Goal: Task Accomplishment & Management: Complete application form

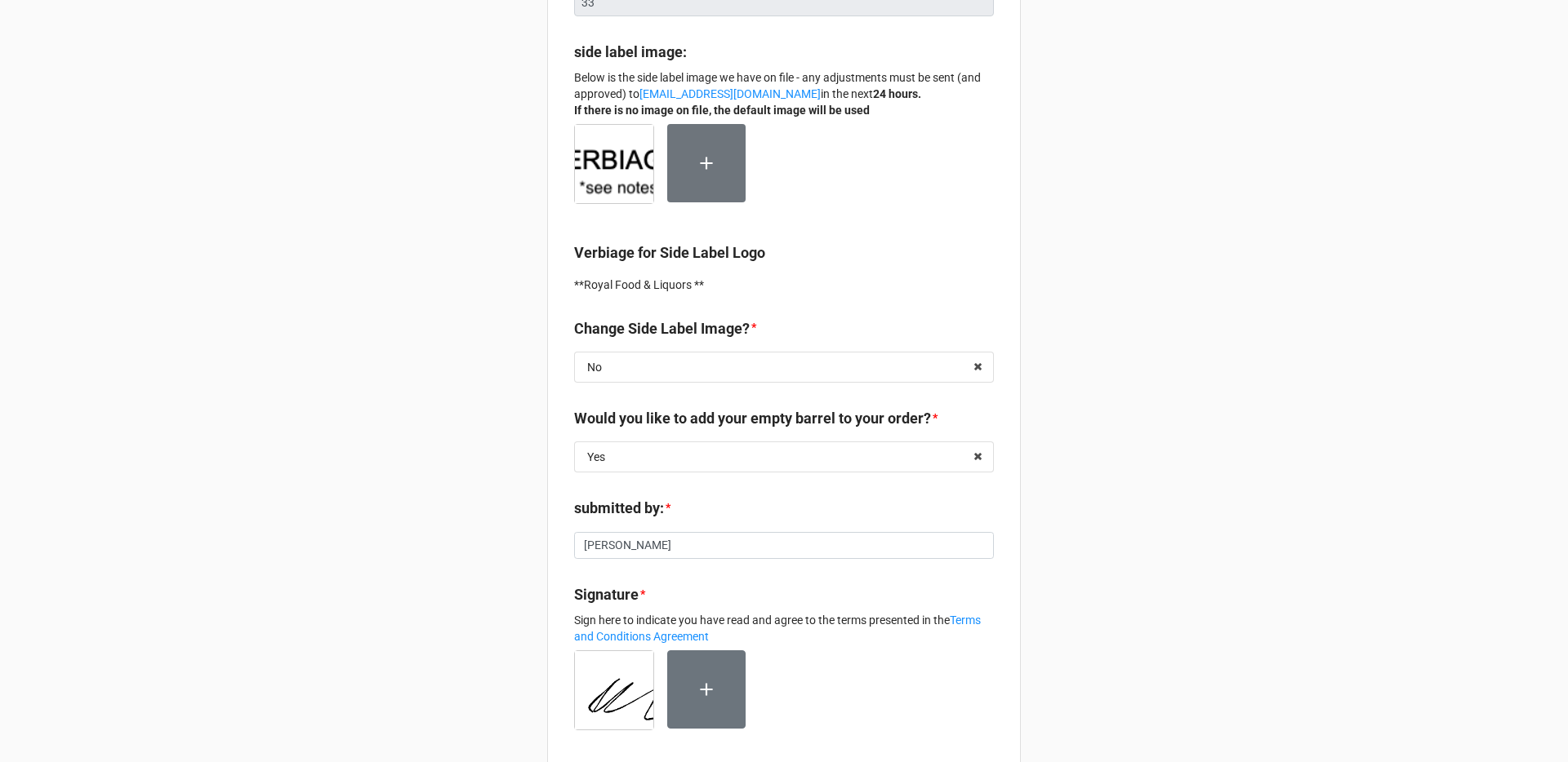
scroll to position [362, 0]
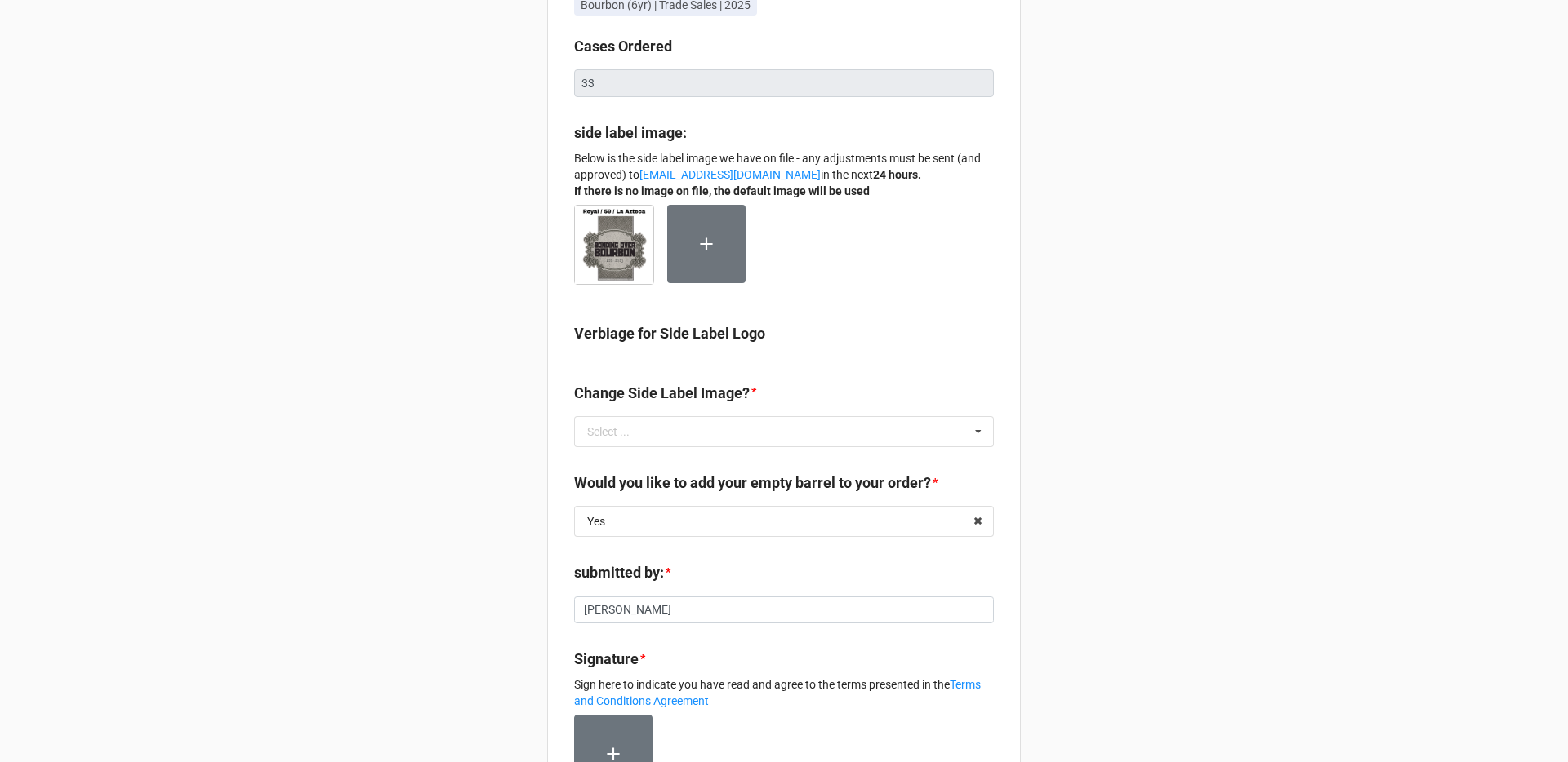
scroll to position [312, 0]
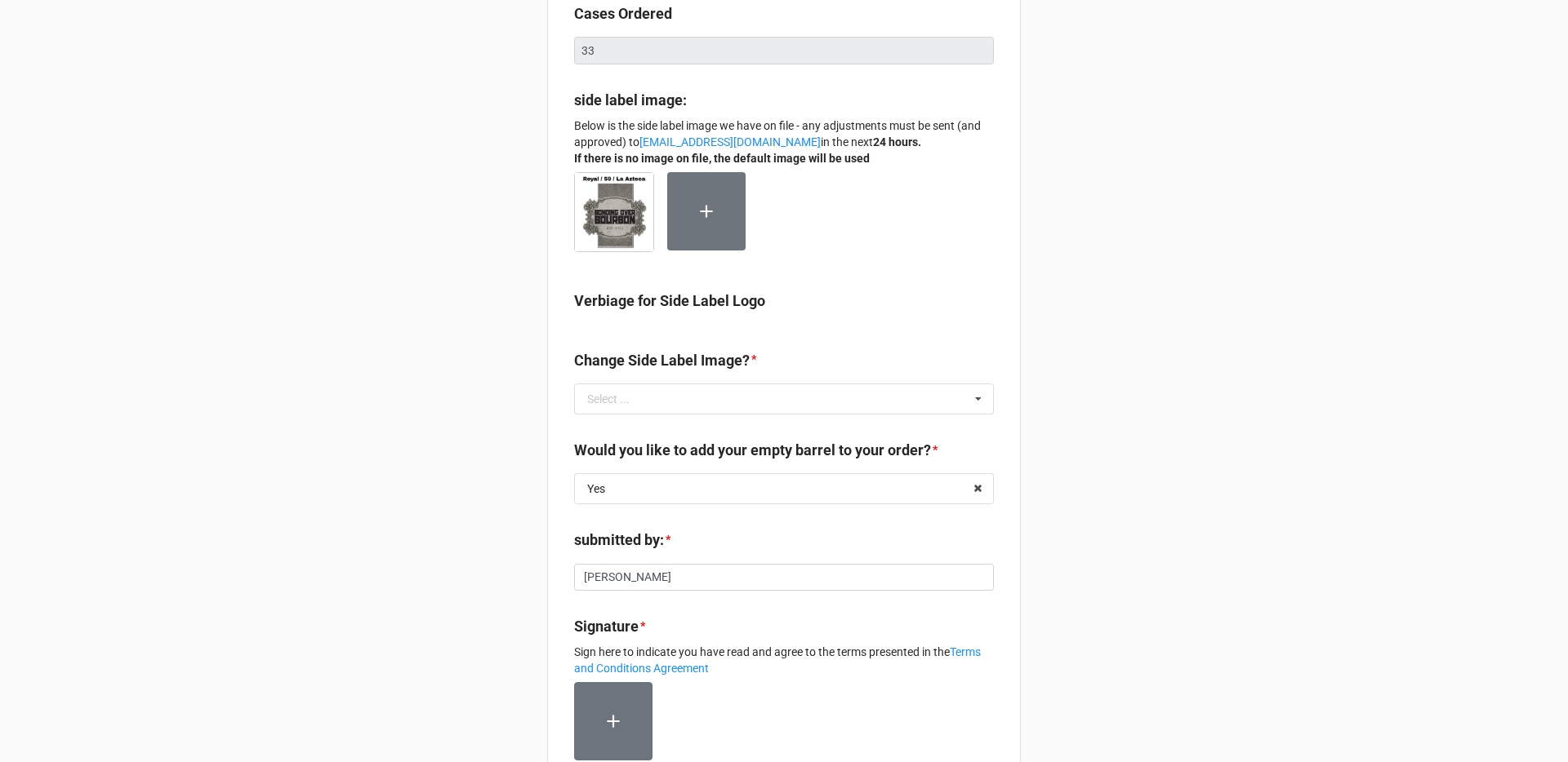
click at [701, 327] on div "Verbiage for Side Label Logo" at bounding box center [784, 312] width 420 height 46
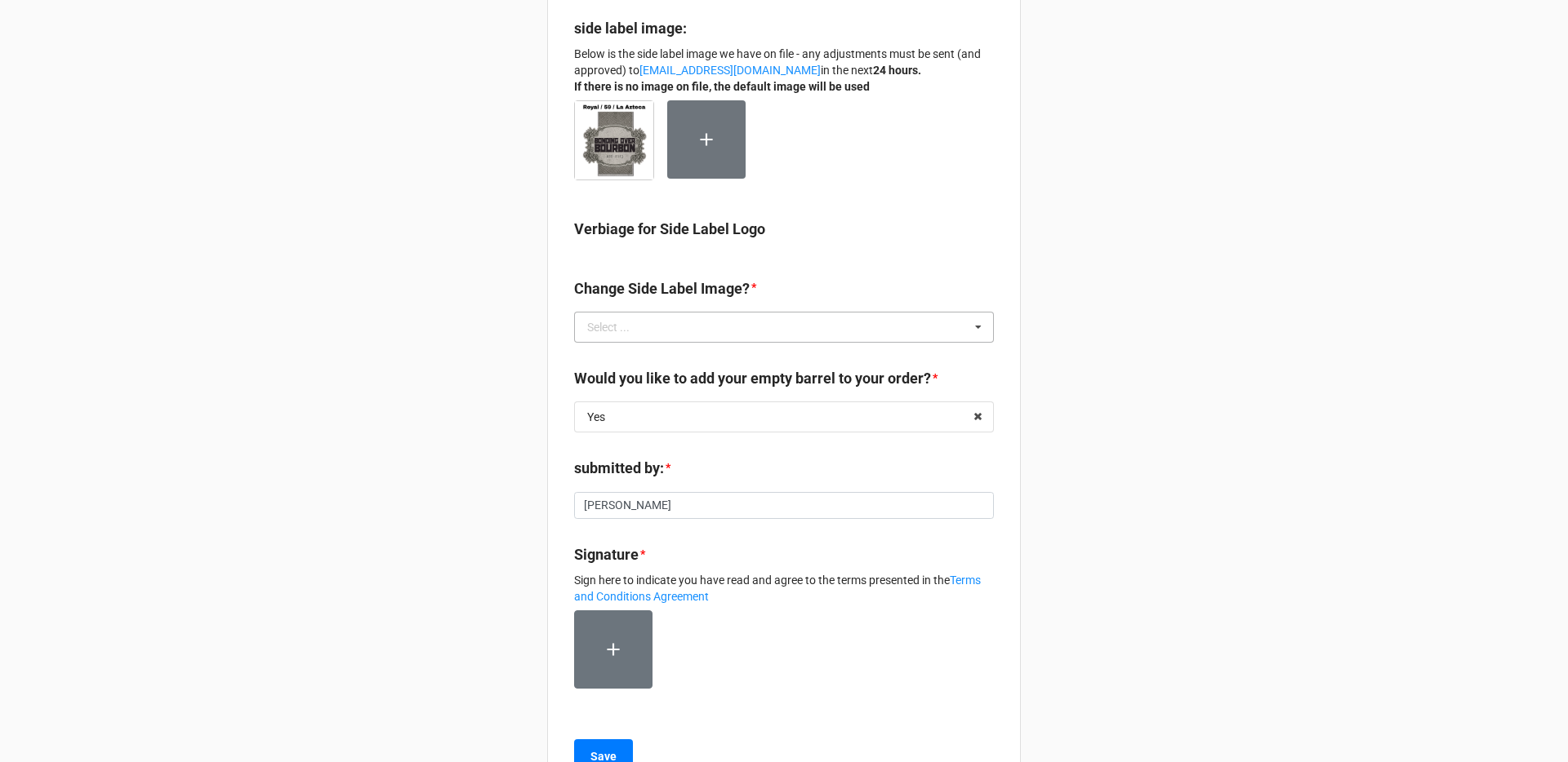
scroll to position [449, 0]
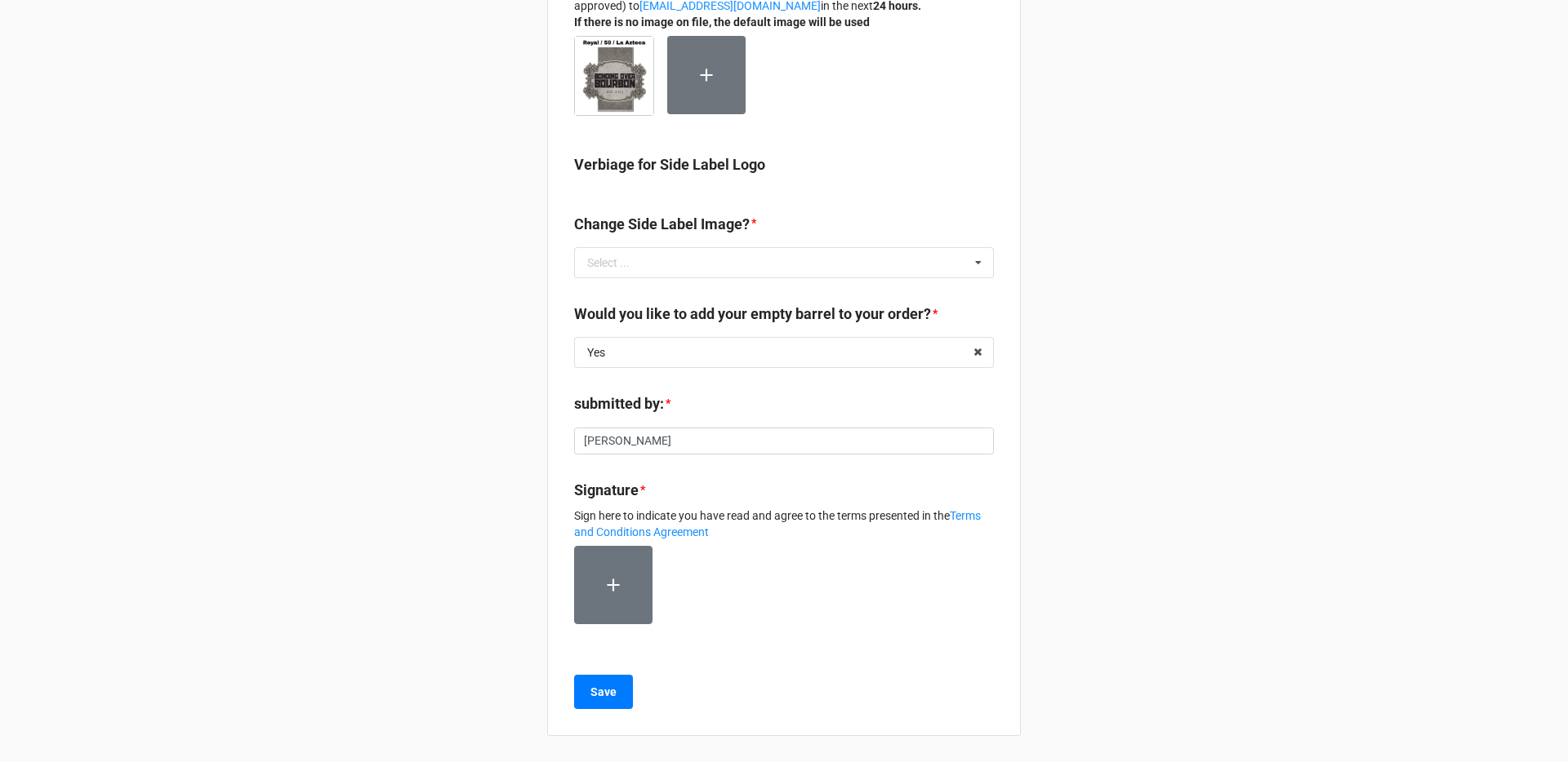
click at [758, 423] on div "submitted by: *" at bounding box center [784, 409] width 420 height 34
click at [729, 442] on input "[PERSON_NAME]" at bounding box center [784, 441] width 420 height 27
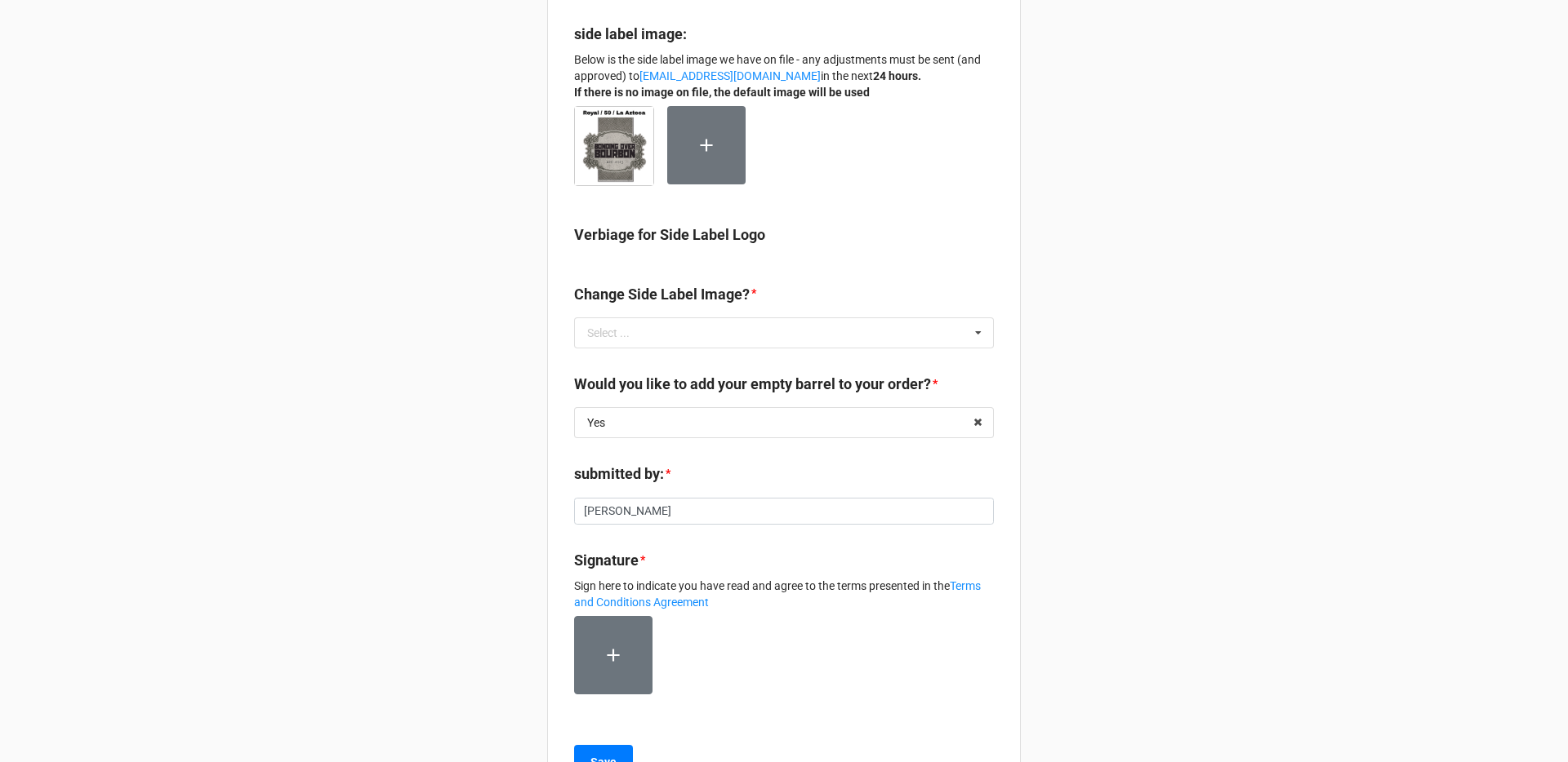
scroll to position [386, 0]
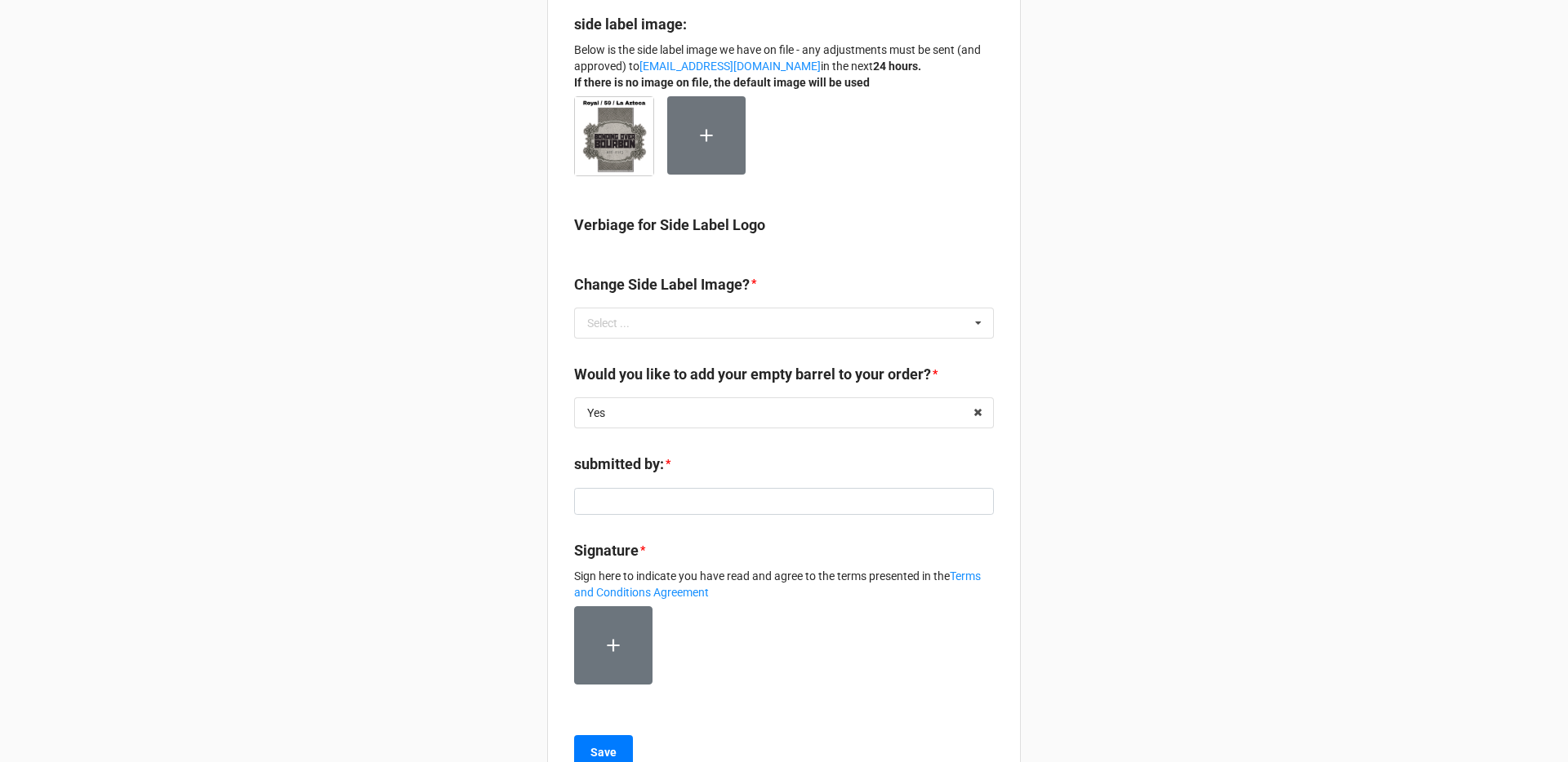
scroll to position [449, 0]
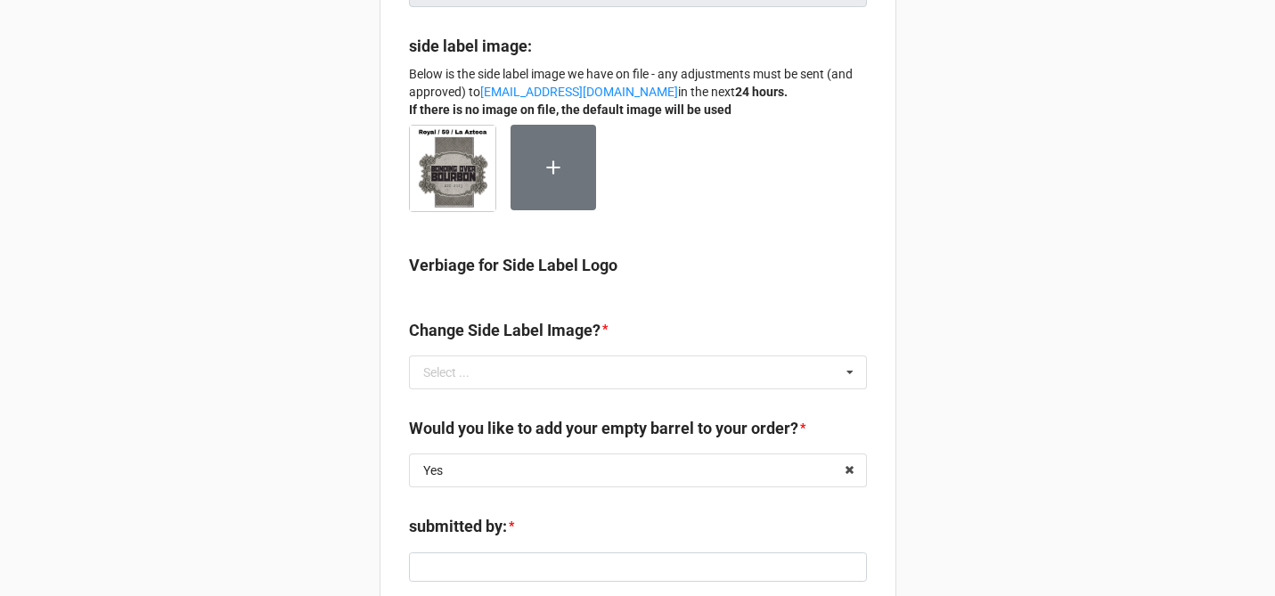
scroll to position [408, 0]
